Goal: Transaction & Acquisition: Purchase product/service

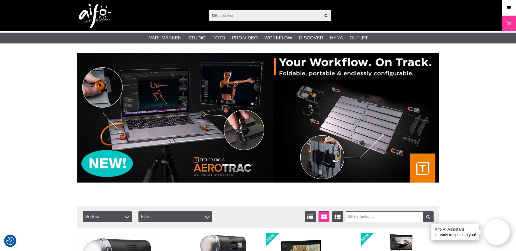
click at [162, 137] on img at bounding box center [258, 118] width 362 height 130
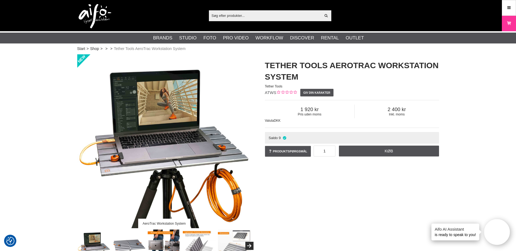
click at [225, 17] on input "text" at bounding box center [265, 15] width 112 height 8
